Goal: Find specific page/section: Find specific page/section

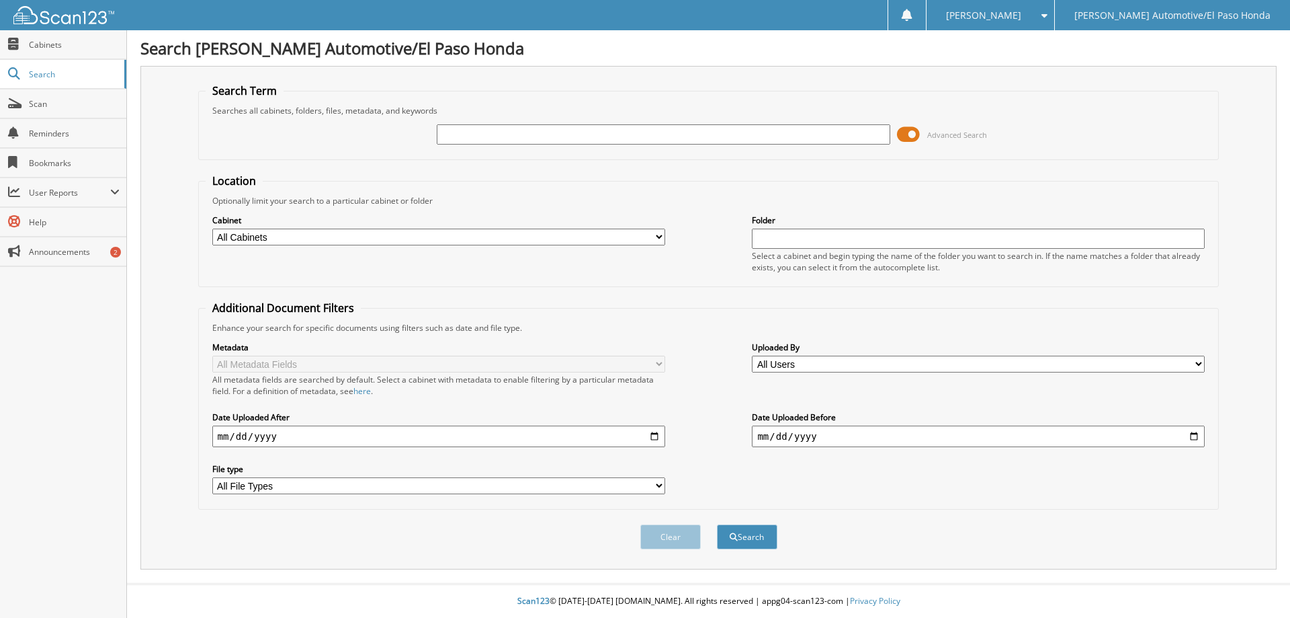
paste input "[US_VEHICLE_IDENTIFICATION_NUMBER]"
drag, startPoint x: 494, startPoint y: 134, endPoint x: 297, endPoint y: 142, distance: 197.1
click at [298, 143] on div "[US_VEHICLE_IDENTIFICATION_NUMBER] Advanced Search" at bounding box center [709, 134] width 1007 height 36
type input "RB047824"
click at [717, 524] on button "Search" at bounding box center [747, 536] width 60 height 25
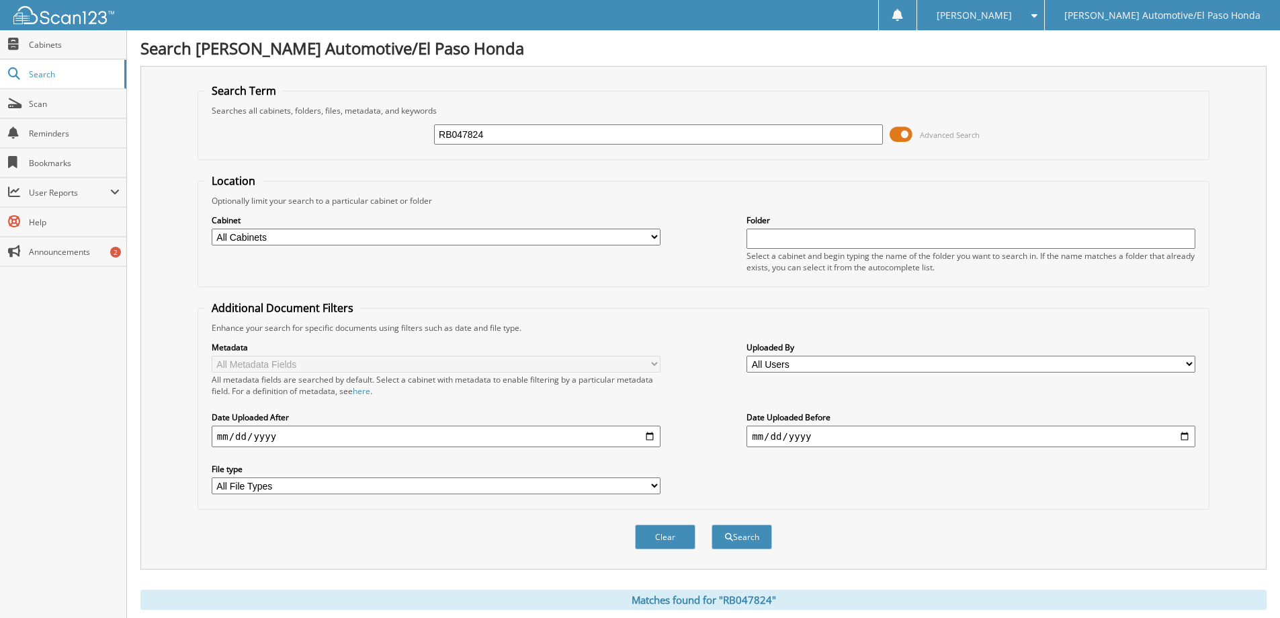
click at [536, 300] on div "Location Optionally limit your search to a particular cabinet or folder Cabinet…" at bounding box center [704, 341] width 1012 height 336
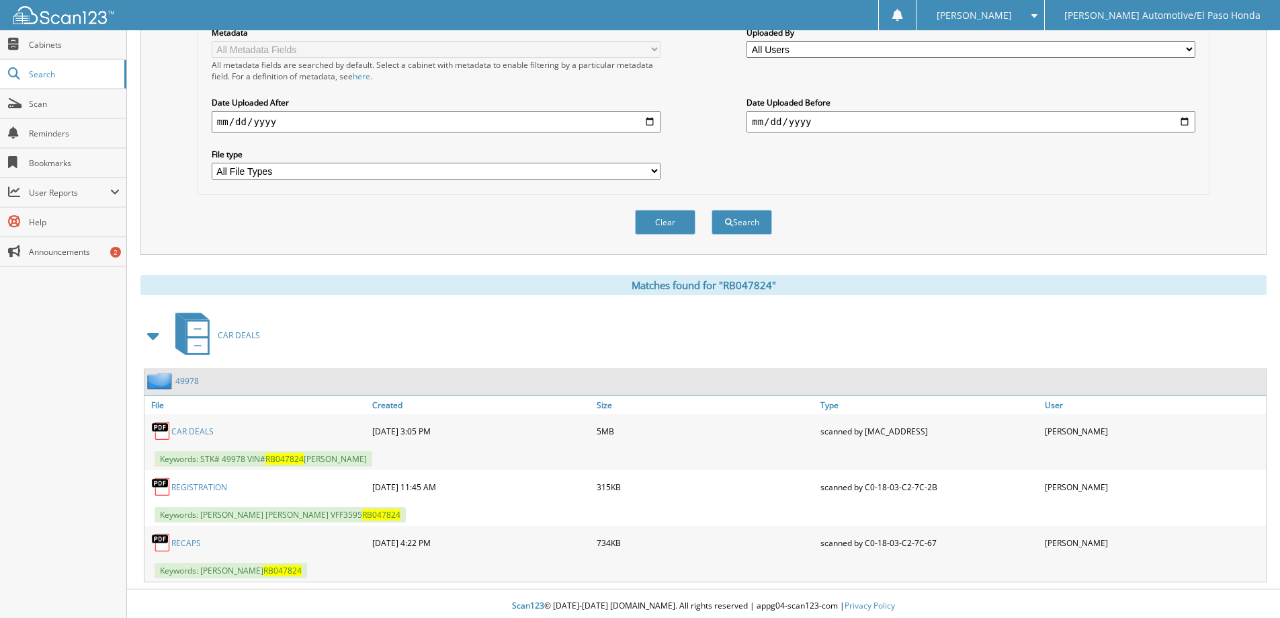
scroll to position [320, 0]
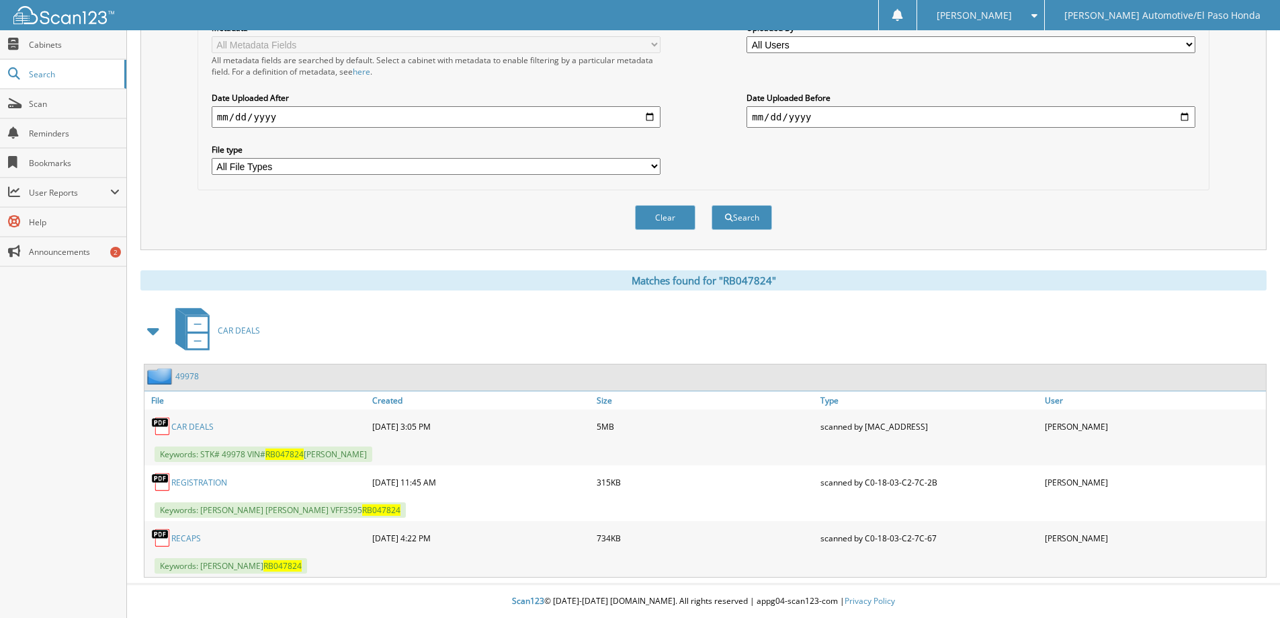
click at [196, 429] on link "CAR DEALS" at bounding box center [192, 426] width 42 height 11
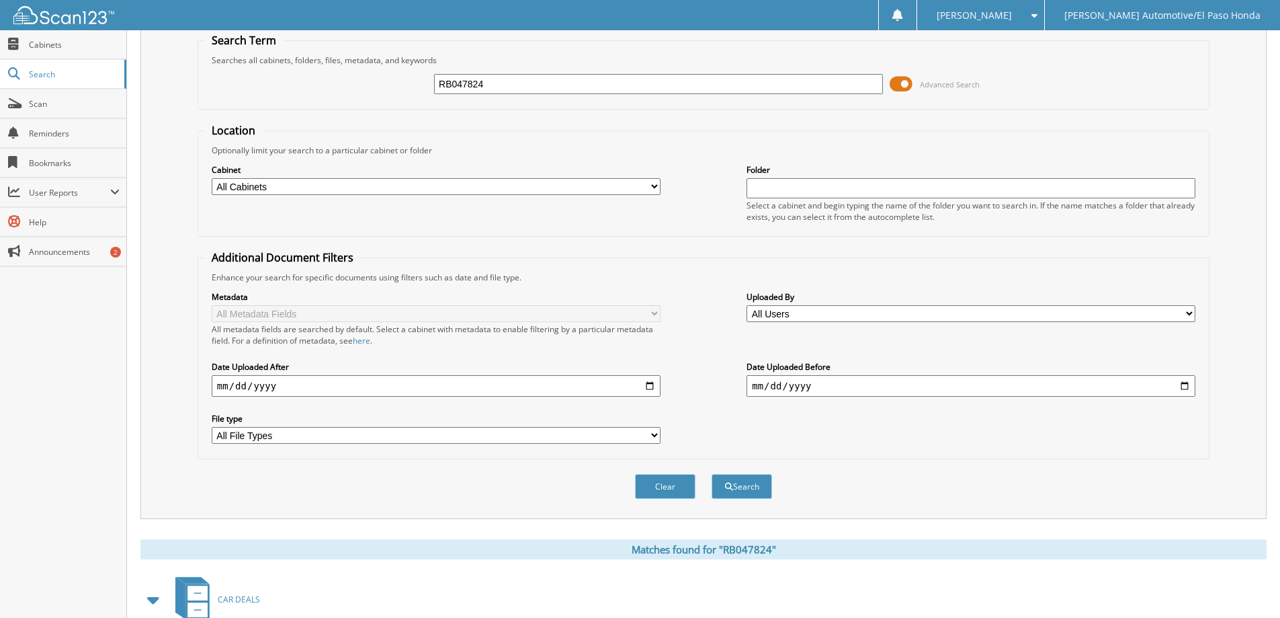
scroll to position [0, 0]
